Goal: Information Seeking & Learning: Find specific fact

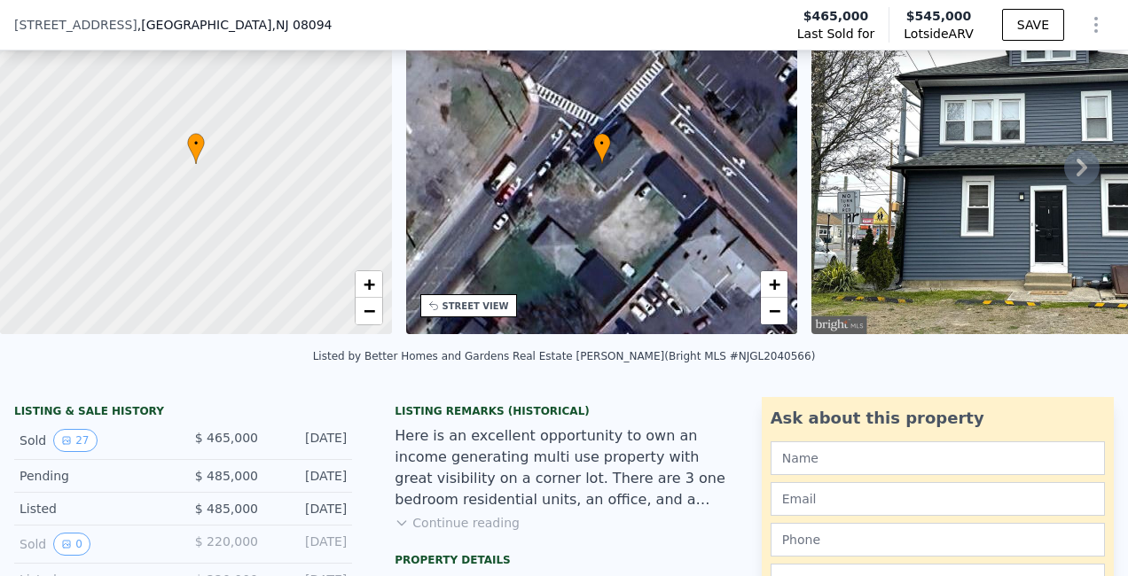
scroll to position [110, 0]
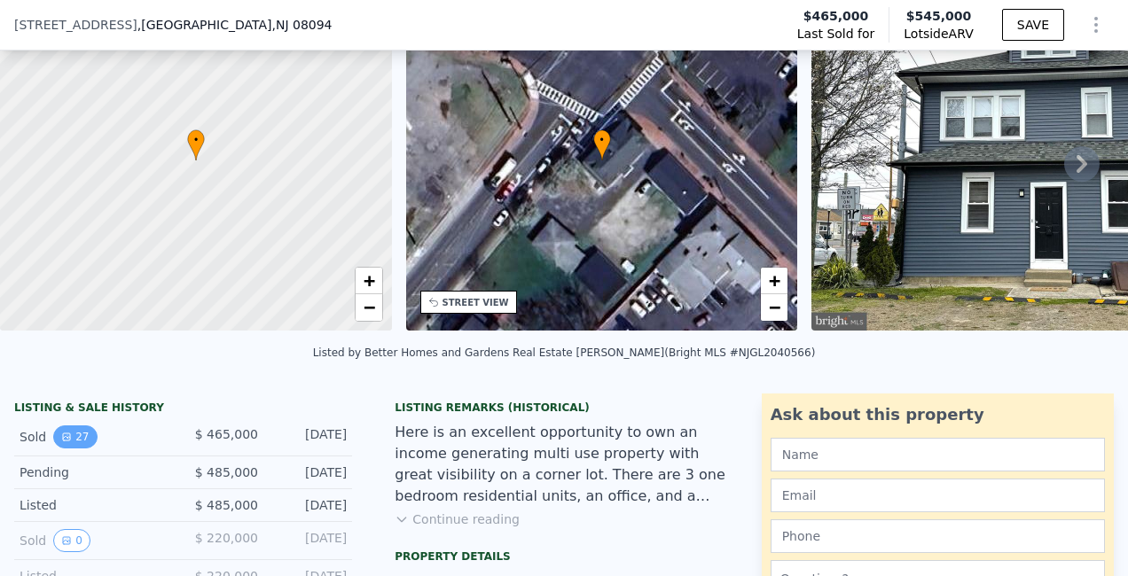
click at [61, 442] on icon "View historical data" at bounding box center [66, 437] width 11 height 11
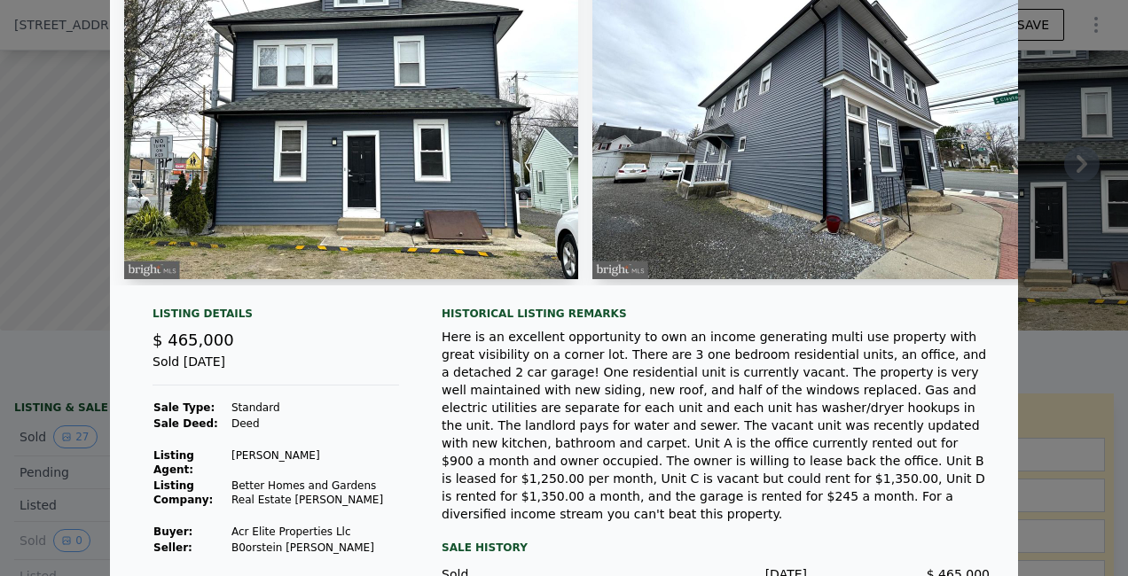
scroll to position [207, 0]
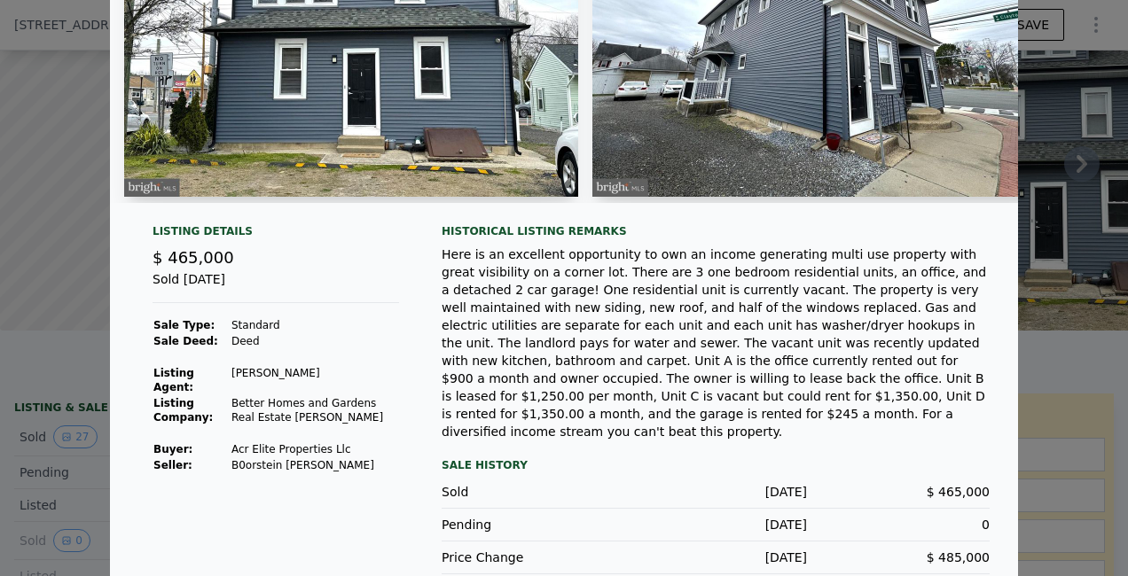
click at [263, 395] on td "Better Homes and Gardens Real Estate [PERSON_NAME]" at bounding box center [315, 410] width 168 height 30
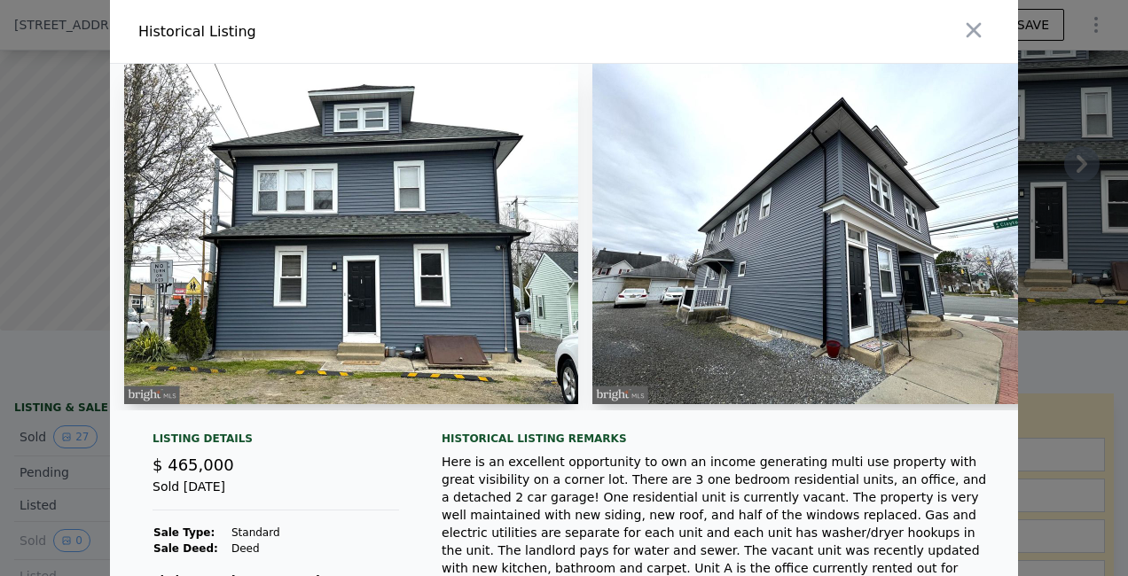
click at [35, 253] on div at bounding box center [564, 288] width 1128 height 576
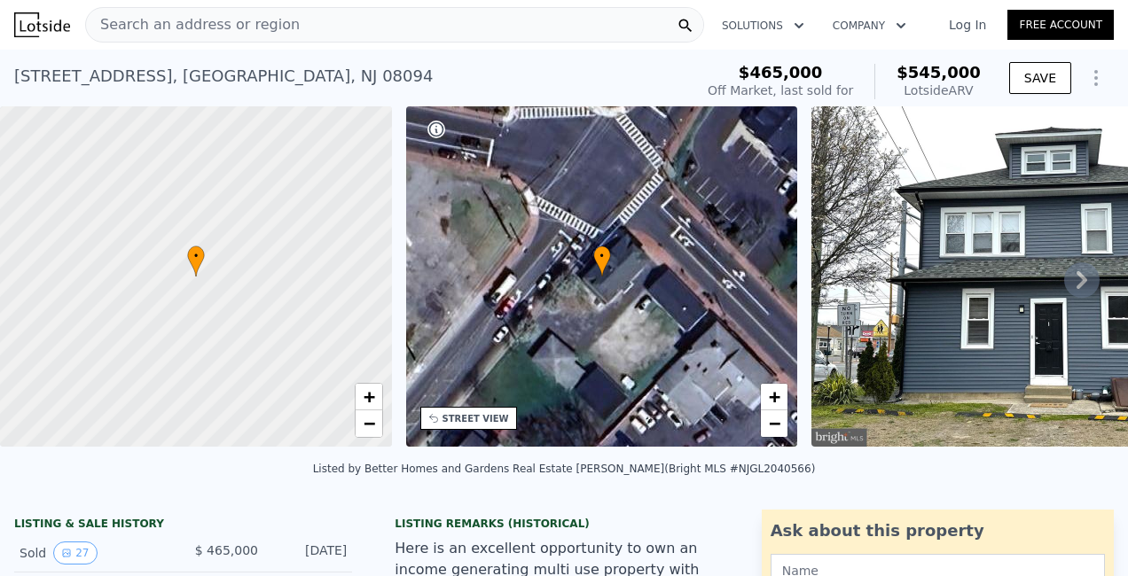
click at [303, 29] on div "Search an address or region" at bounding box center [394, 24] width 619 height 35
click at [864, 55] on div "[STREET_ADDRESS] Sold [DATE] for $465k (~ARV $545k ) $465,000 Off Market, last …" at bounding box center [564, 78] width 1128 height 57
click at [376, 25] on div "Search an address or region" at bounding box center [394, 24] width 619 height 35
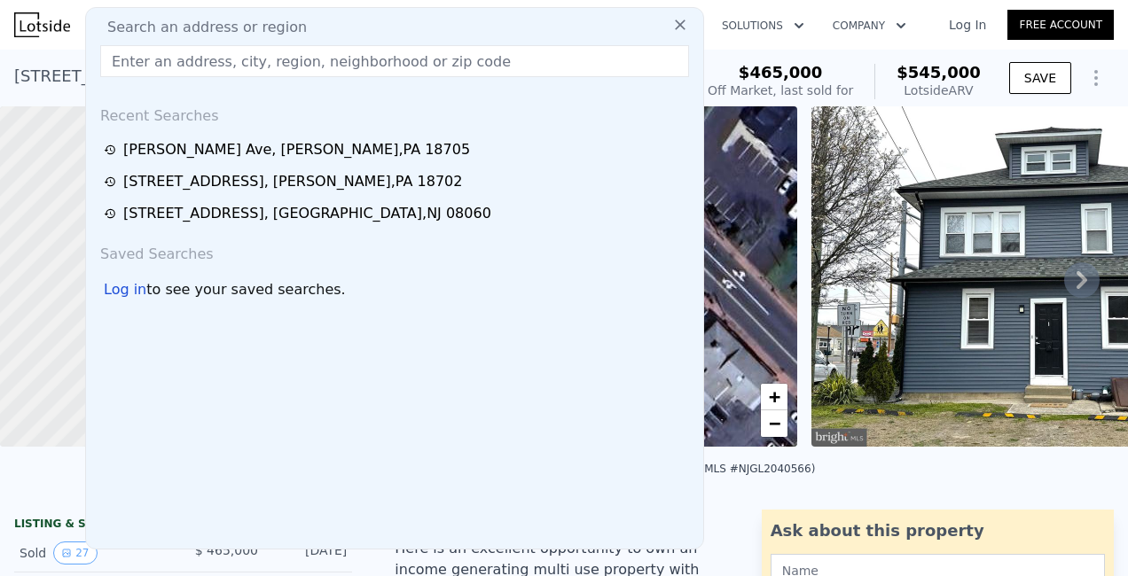
click at [376, 25] on div "Search an address or region" at bounding box center [394, 27] width 603 height 21
click at [308, 23] on div "Search an address or region" at bounding box center [394, 27] width 603 height 21
click at [329, 60] on input "text" at bounding box center [394, 61] width 589 height 32
paste input "[STREET_ADDRESS]"
type input "[STREET_ADDRESS]"
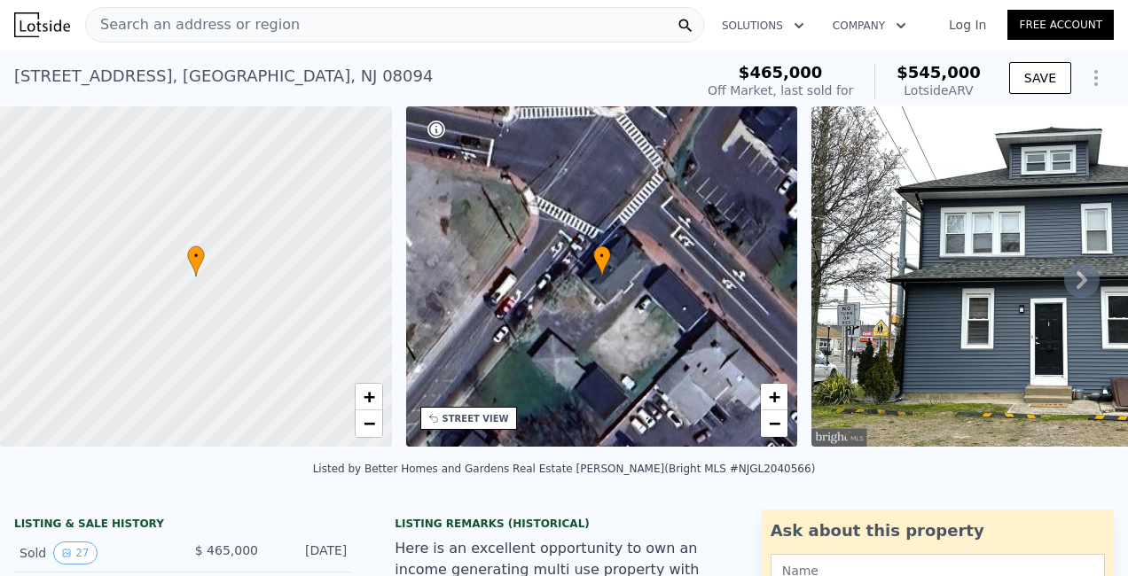
click at [38, 50] on div "[STREET_ADDRESS] Sold [DATE] for $465k (~ARV $545k ) $465,000 Off Market, last …" at bounding box center [564, 78] width 1128 height 57
click at [165, 21] on span "Search an address or region" at bounding box center [193, 24] width 214 height 21
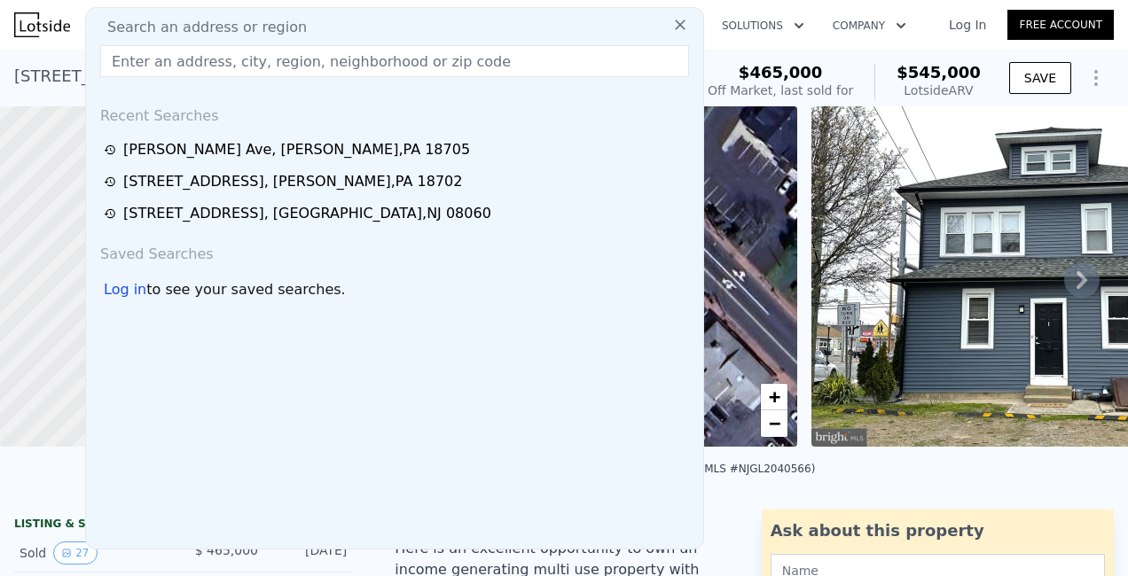
click at [675, 12] on button at bounding box center [680, 23] width 32 height 35
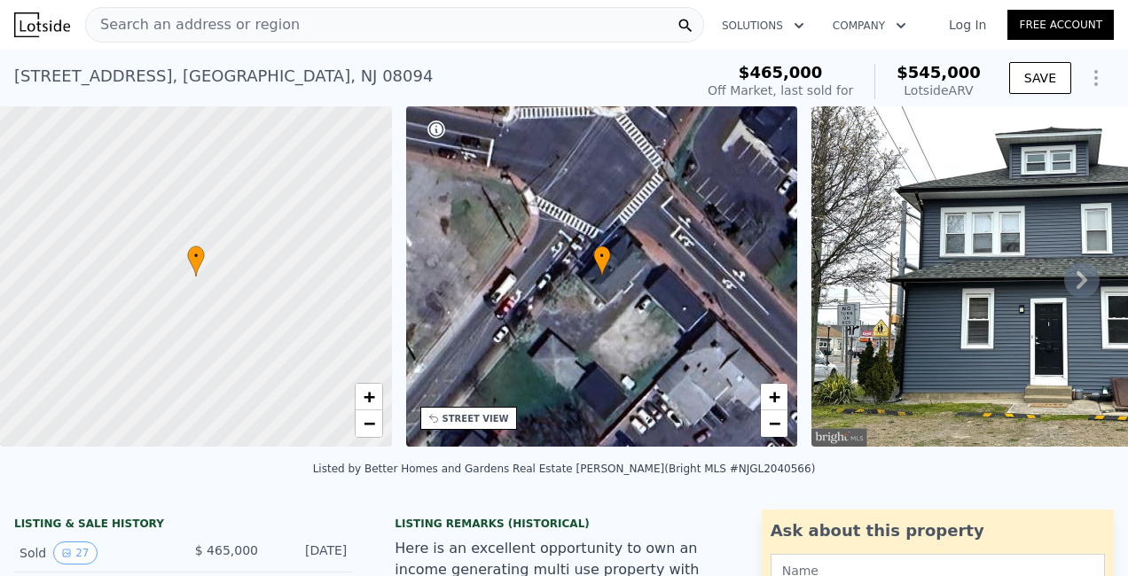
click at [352, 25] on div "Search an address or region" at bounding box center [394, 24] width 619 height 35
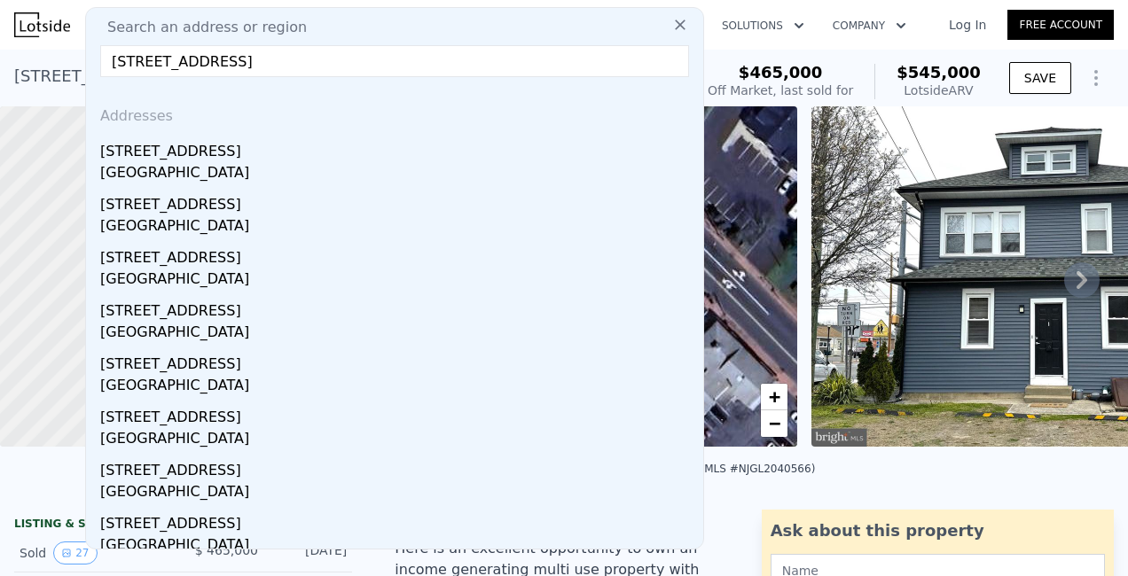
type input "[STREET_ADDRESS]"
click at [394, 27] on div "Search an address or region" at bounding box center [394, 27] width 603 height 21
click at [379, 30] on div "Search an address or region" at bounding box center [394, 27] width 603 height 21
click at [671, 25] on icon at bounding box center [680, 25] width 18 height 18
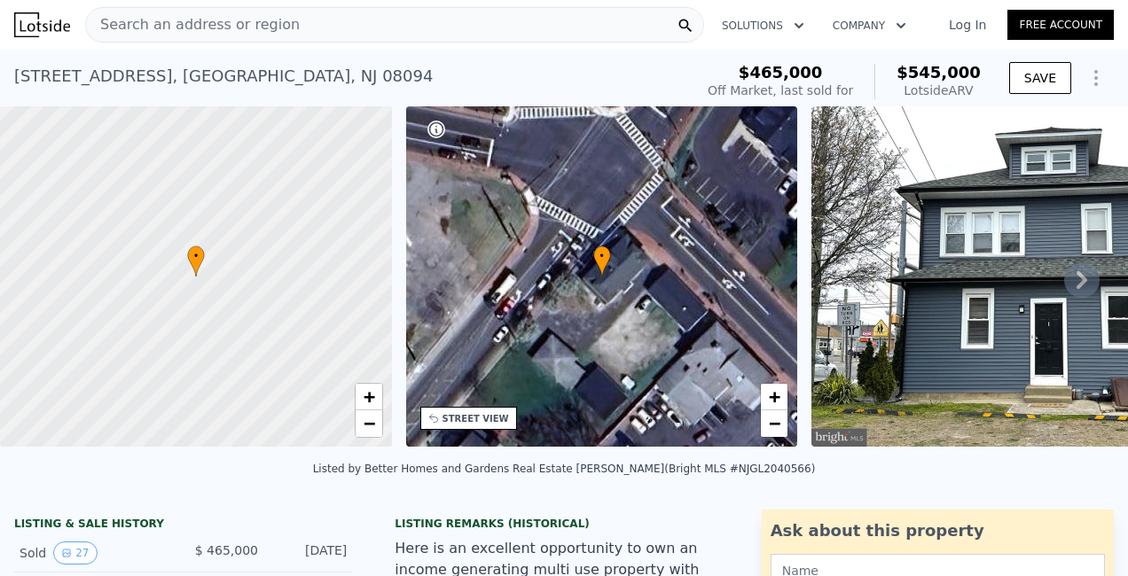
click at [257, 17] on span "Search an address or region" at bounding box center [193, 24] width 214 height 21
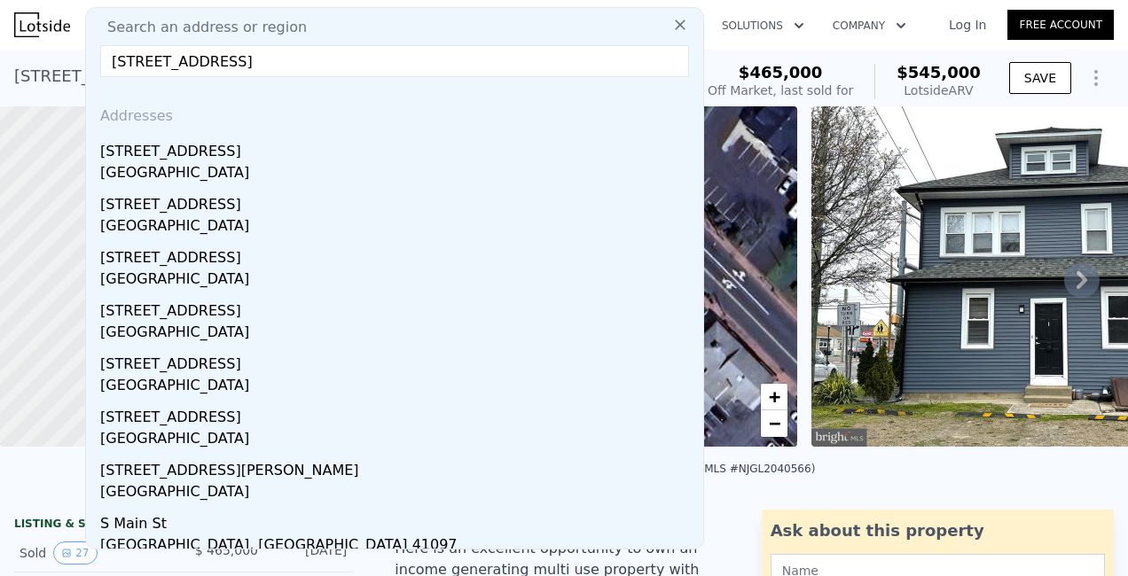
click at [205, 63] on input "[STREET_ADDRESS]" at bounding box center [394, 61] width 589 height 32
click at [300, 66] on input "[STREET_ADDRESS]" at bounding box center [394, 61] width 589 height 32
drag, startPoint x: 300, startPoint y: 66, endPoint x: 342, endPoint y: 56, distance: 43.7
click at [342, 56] on input "[STREET_ADDRESS]" at bounding box center [394, 61] width 589 height 32
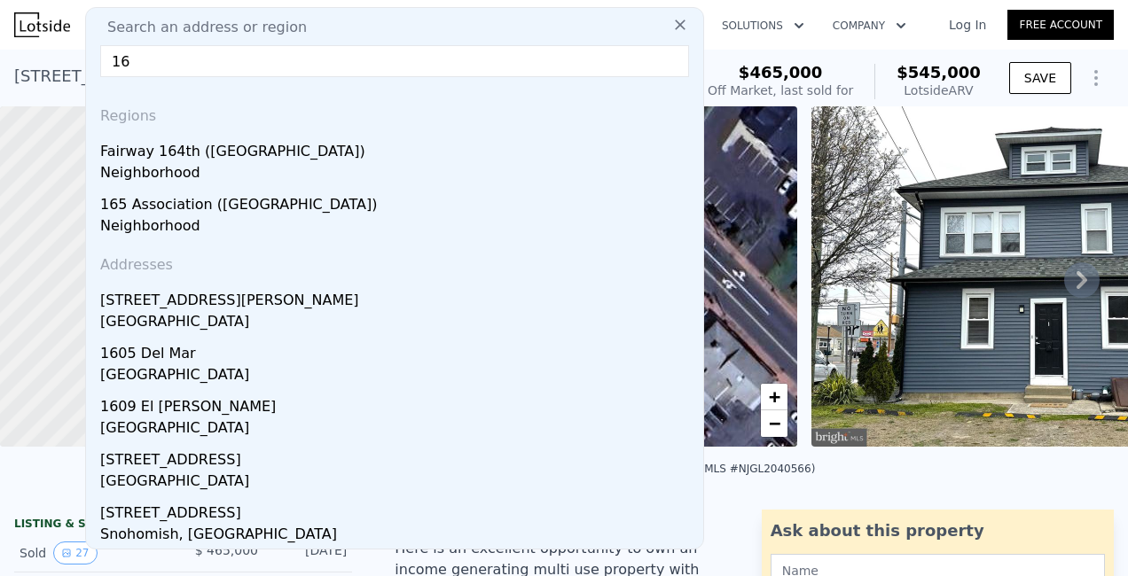
type input "1"
